Goal: Browse casually: Explore the website without a specific task or goal

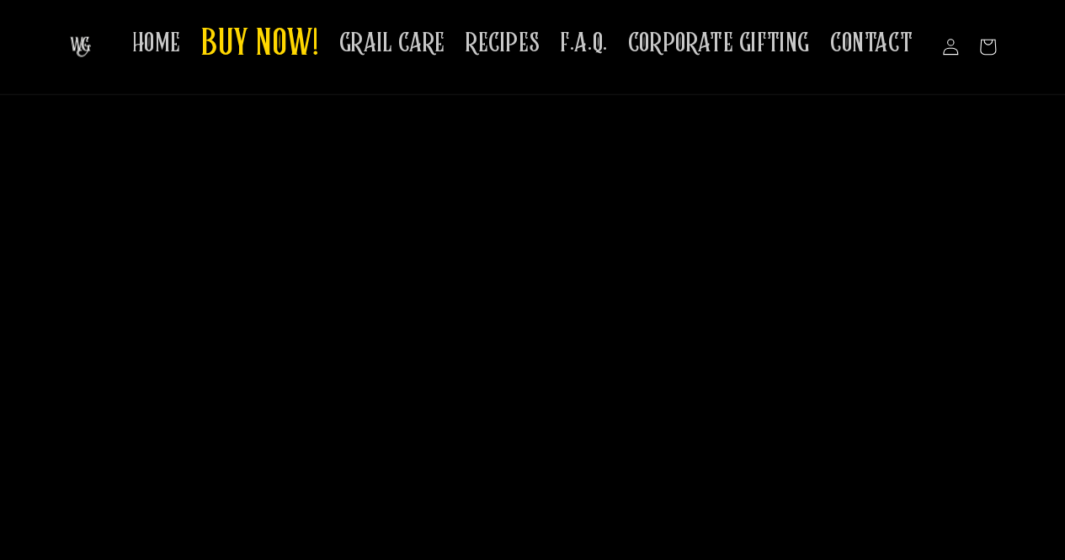
scroll to position [727, 0]
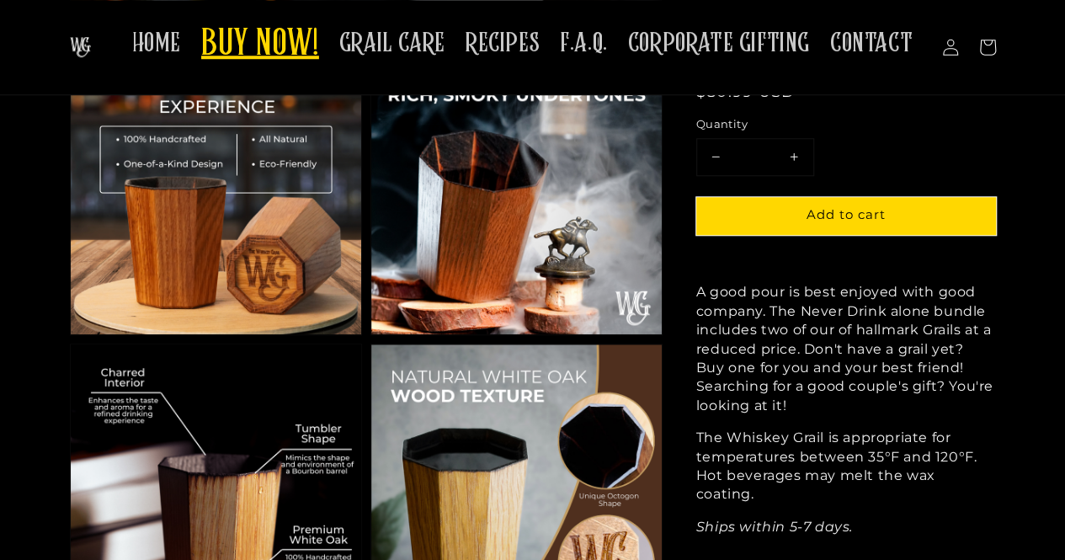
click at [278, 53] on span "BUY NOW!" at bounding box center [260, 45] width 118 height 46
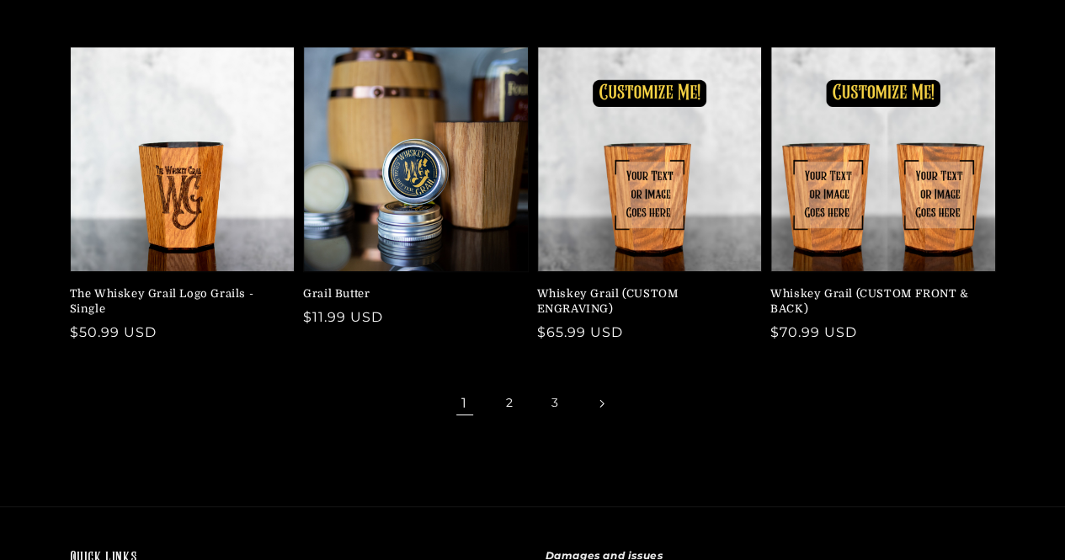
scroll to position [505, 0]
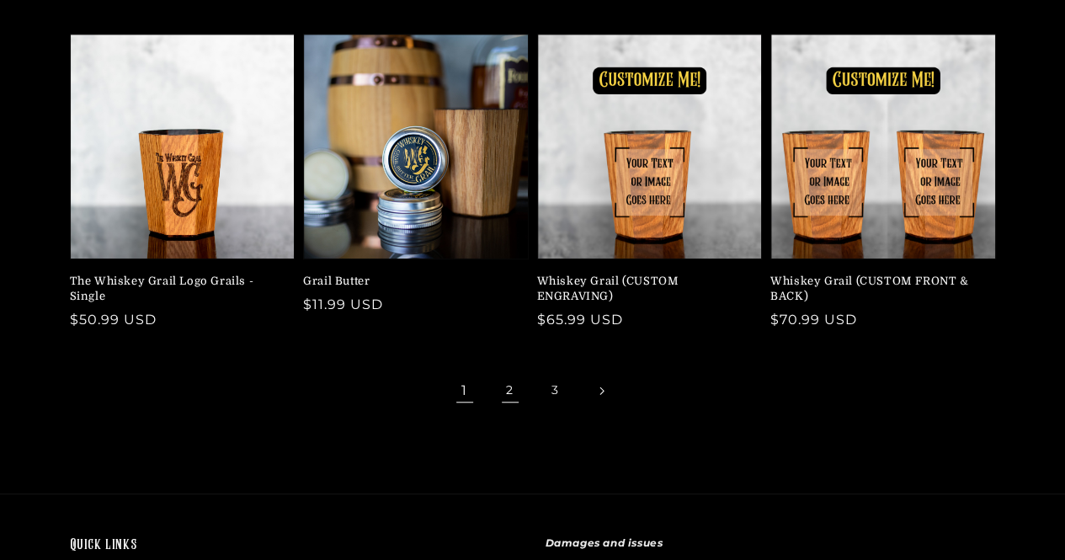
click at [510, 379] on link "2" at bounding box center [510, 390] width 37 height 37
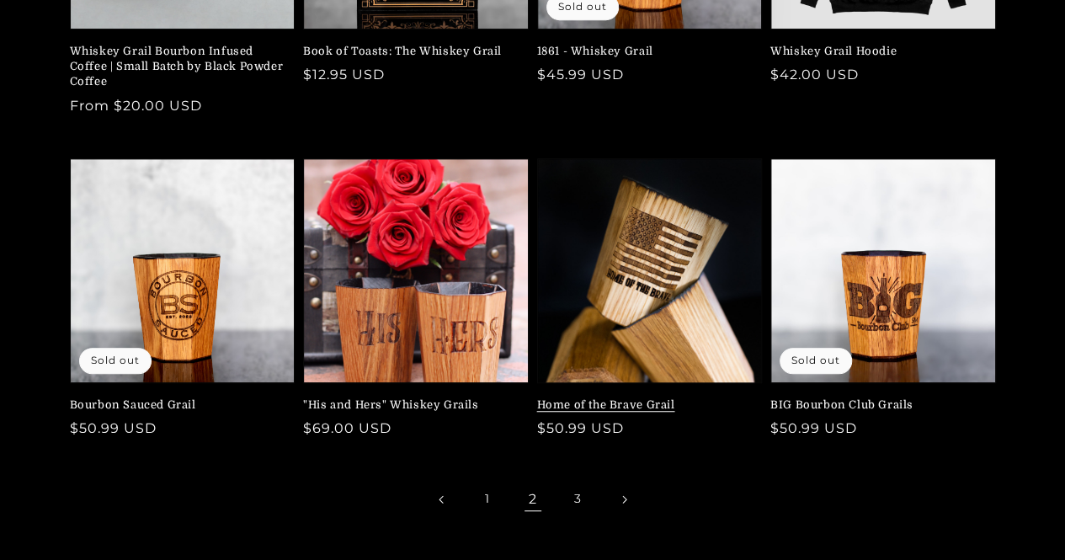
scroll to position [421, 0]
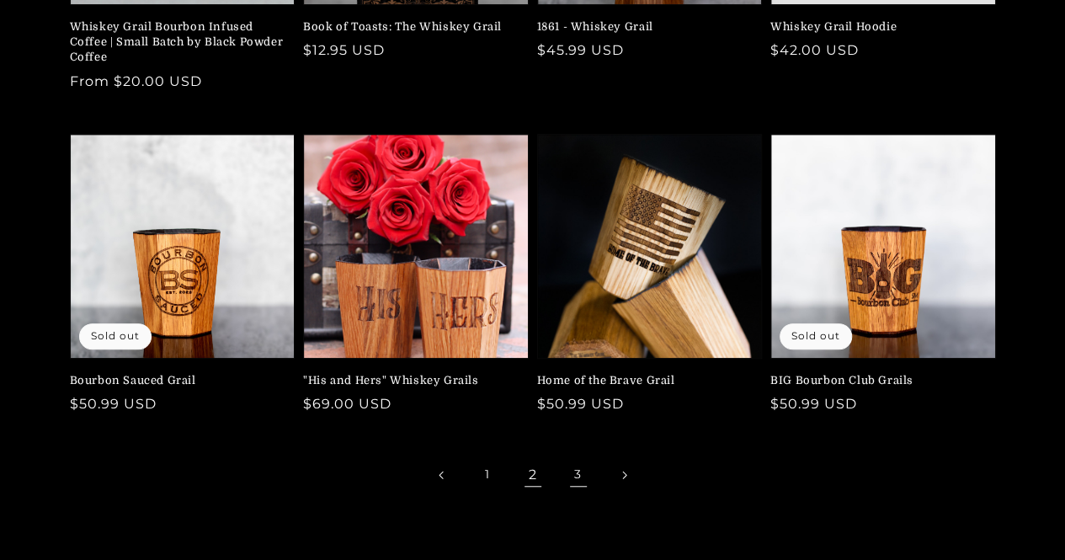
click at [576, 467] on link "3" at bounding box center [578, 474] width 37 height 37
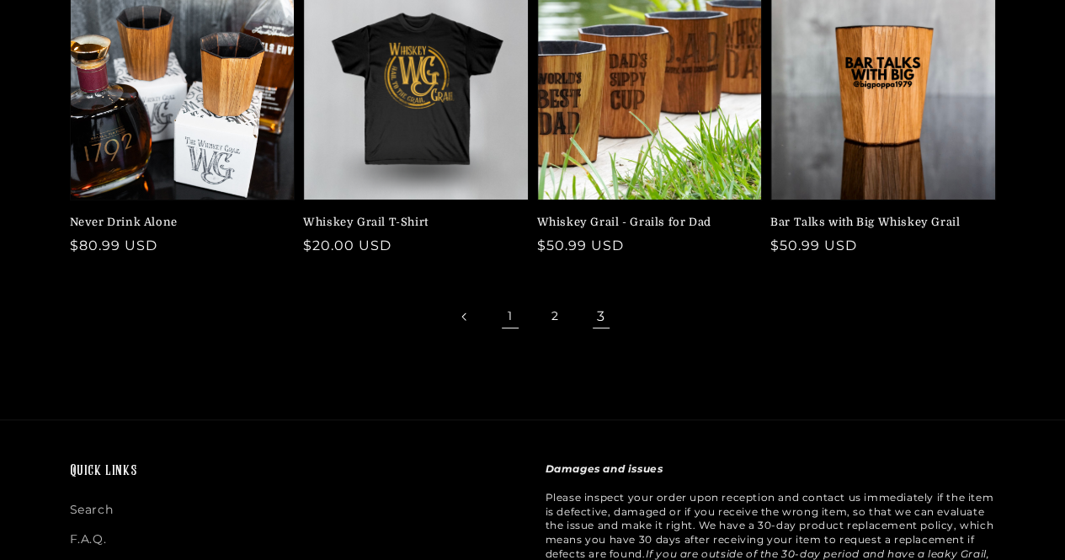
scroll to position [253, 0]
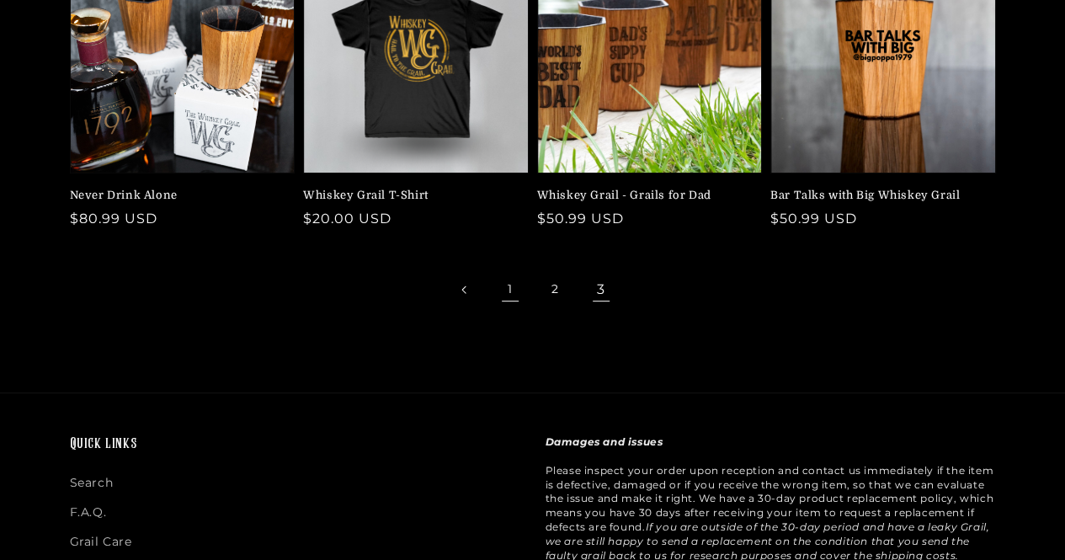
click at [505, 285] on link "1" at bounding box center [510, 289] width 37 height 37
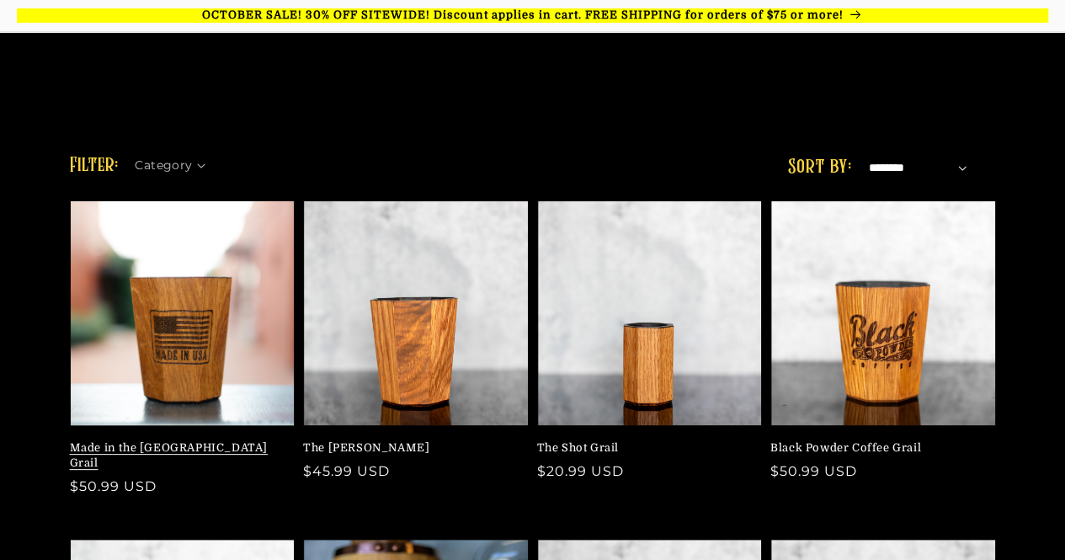
scroll to position [505, 0]
